Goal: Task Accomplishment & Management: Manage account settings

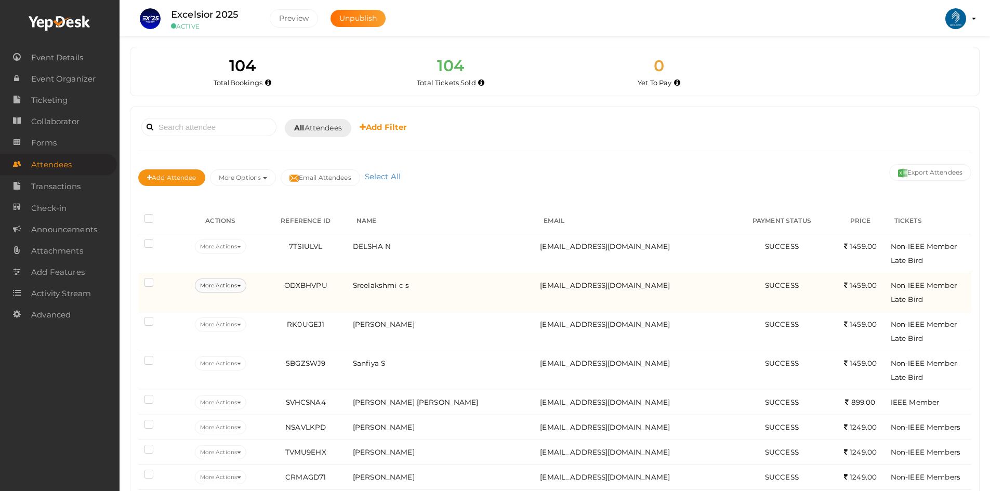
click at [235, 285] on button "More Actions" at bounding box center [220, 286] width 51 height 14
click at [223, 311] on link "Edit Attendee" at bounding box center [237, 310] width 109 height 24
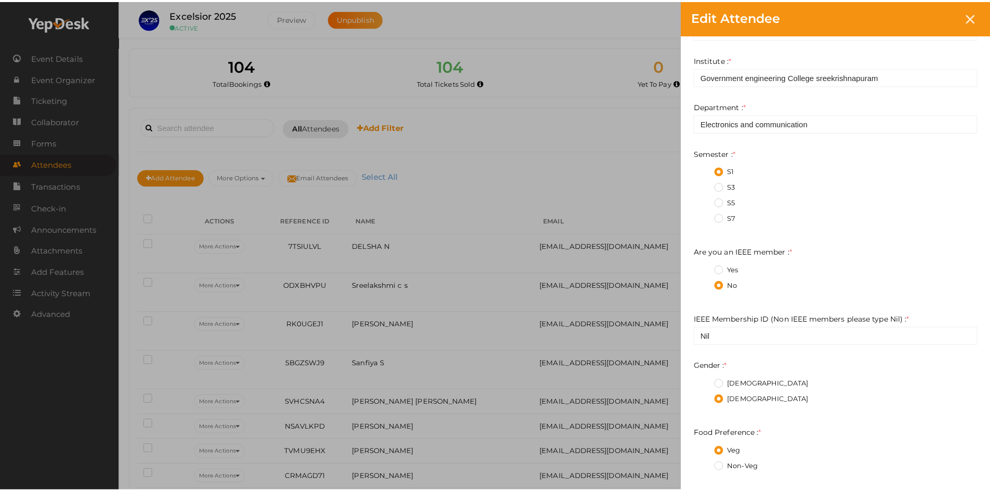
scroll to position [423, 0]
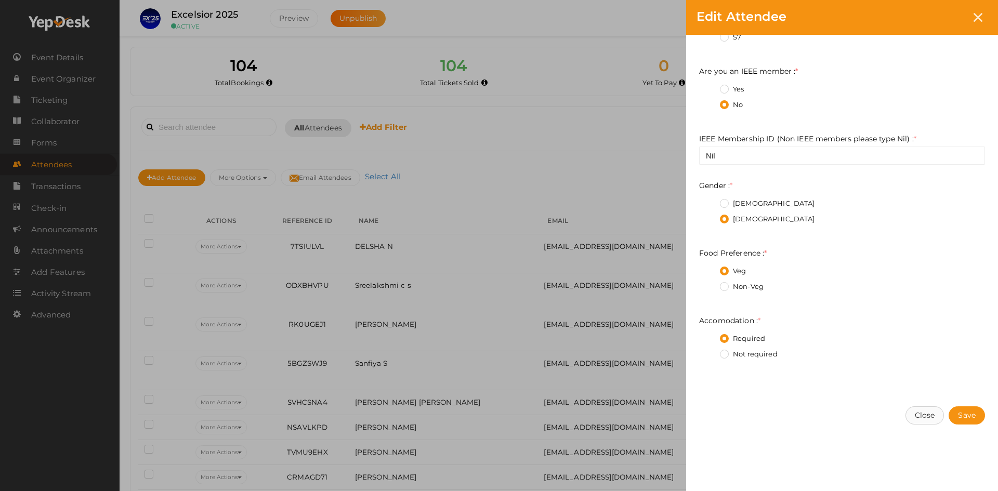
click at [935, 412] on button "Close" at bounding box center [925, 416] width 39 height 18
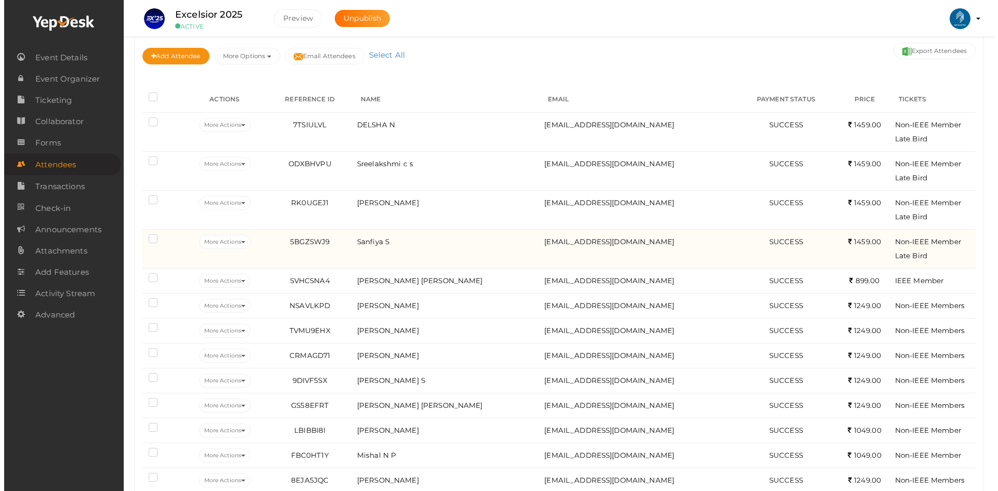
scroll to position [0, 0]
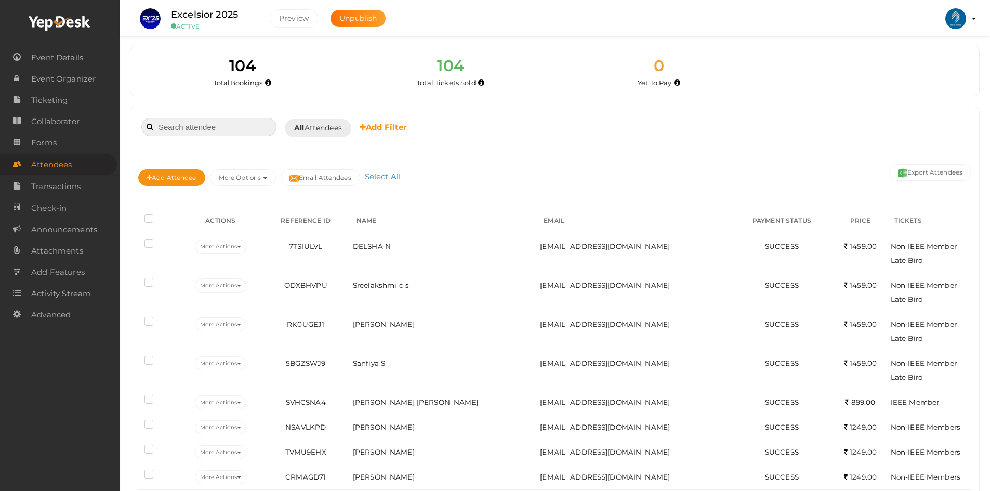
click at [216, 132] on input at bounding box center [208, 127] width 135 height 18
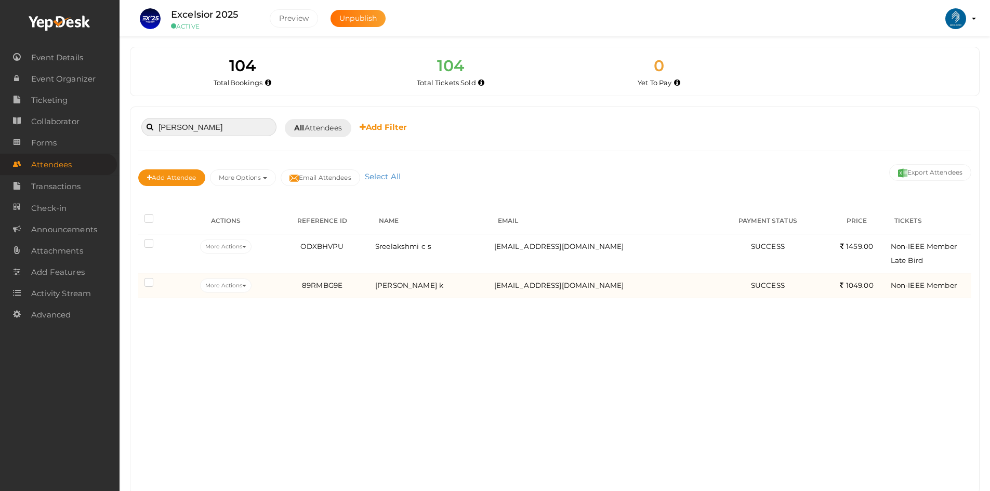
type input "sreelakshmi"
click at [236, 290] on td "More Actions Edit Attendee Delete Attendee Resend Confirmation Download QR Code" at bounding box center [226, 285] width 92 height 25
click at [236, 290] on button "More Actions" at bounding box center [225, 286] width 51 height 14
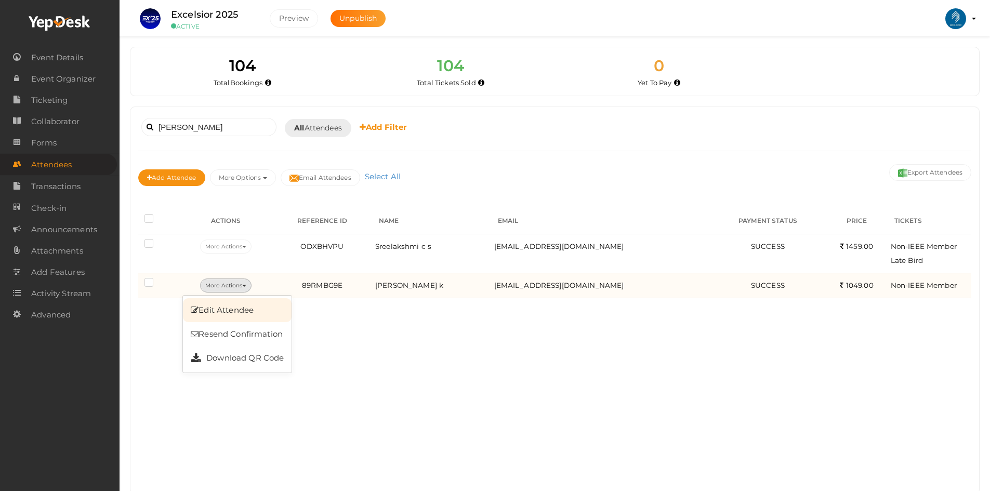
click at [233, 308] on link "Edit Attendee" at bounding box center [237, 310] width 109 height 24
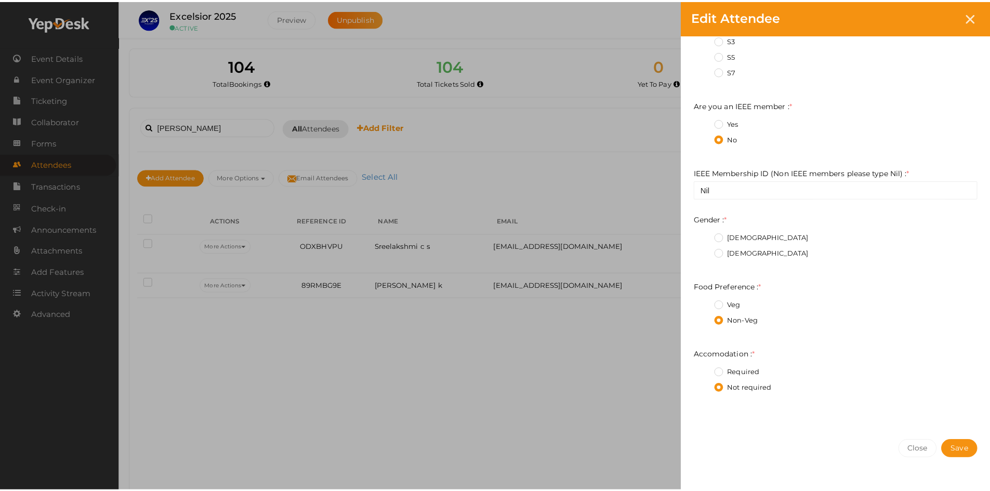
scroll to position [423, 0]
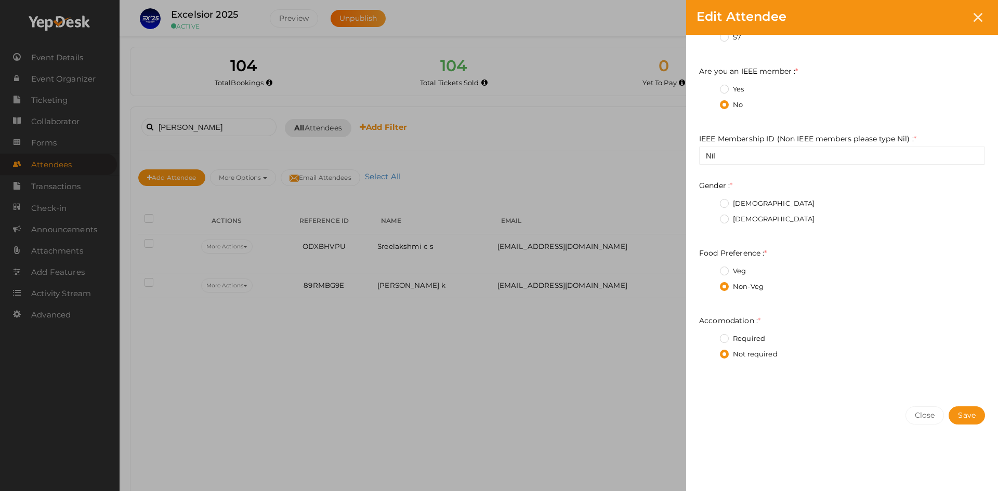
click at [729, 269] on label "Veg" at bounding box center [733, 271] width 26 height 10
click at [710, 268] on Preference\+0 "Veg" at bounding box center [710, 268] width 0 height 0
click at [963, 416] on span "Save" at bounding box center [967, 415] width 18 height 9
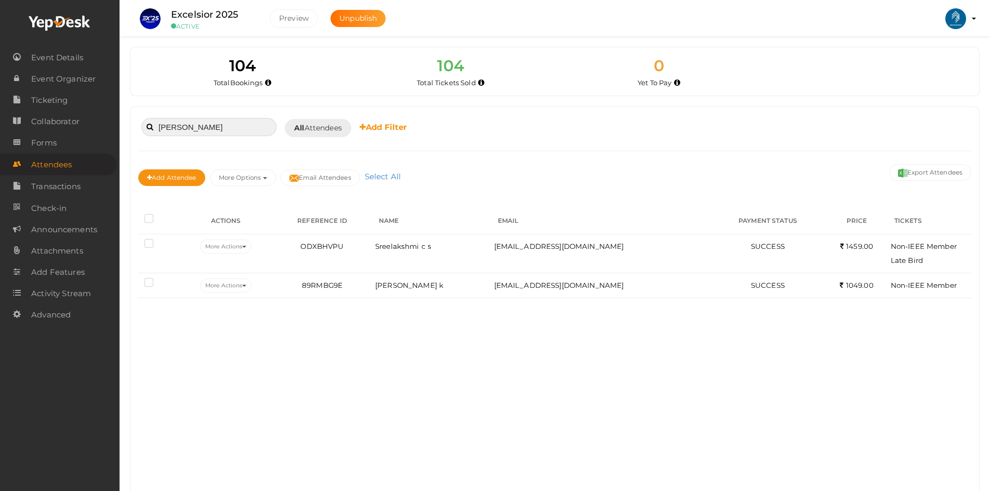
click at [218, 128] on input "sreelakshmi" at bounding box center [208, 127] width 135 height 18
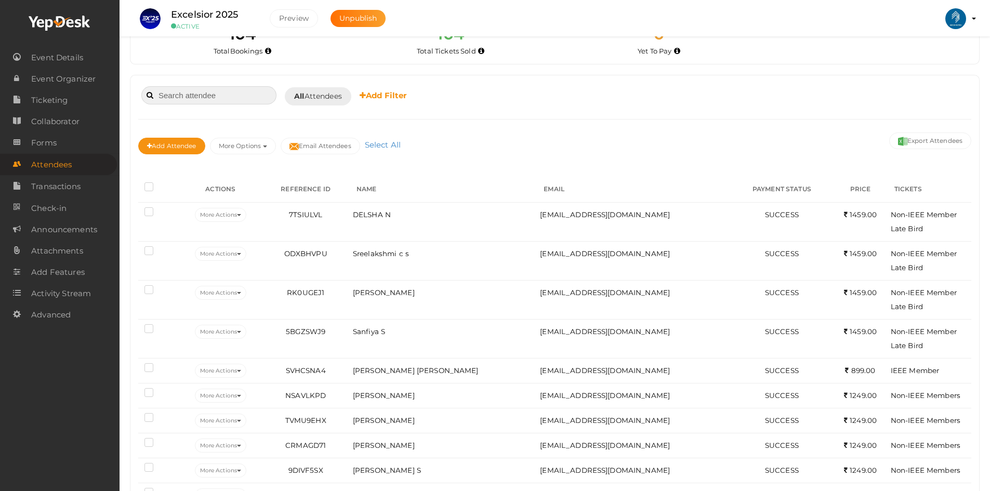
scroll to position [0, 0]
